Goal: Task Accomplishment & Management: Manage account settings

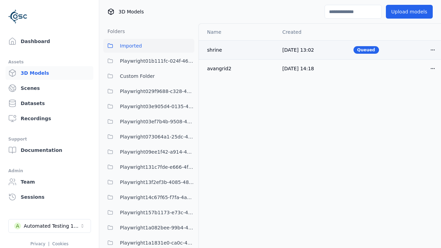
click at [433, 50] on html "Support Dashboard Assets 3D Models Scenes Datasets Recordings Support Documenta…" at bounding box center [220, 124] width 441 height 248
click at [418, 76] on div "Delete" at bounding box center [417, 76] width 41 height 11
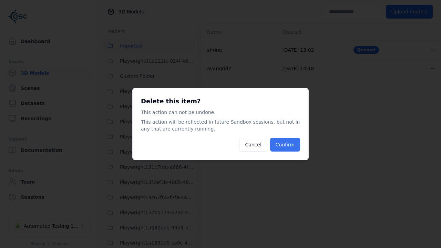
click at [286, 145] on button "Confirm" at bounding box center [285, 145] width 30 height 14
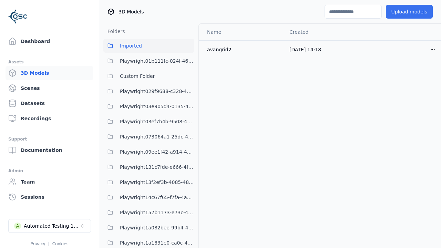
click at [411, 12] on button "Upload models" at bounding box center [409, 12] width 47 height 14
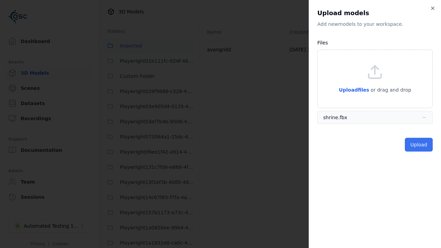
click at [419, 145] on button "Upload" at bounding box center [419, 145] width 28 height 14
